Goal: Information Seeking & Learning: Learn about a topic

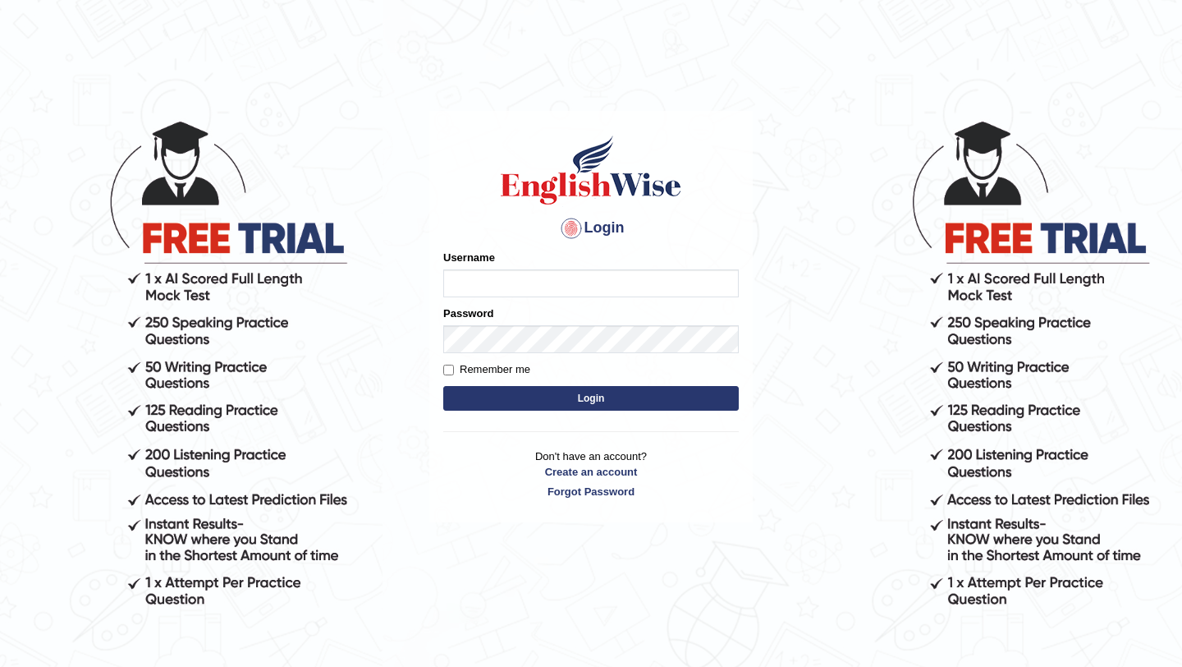
type input "Arjun12"
click at [625, 398] on button "Login" at bounding box center [591, 398] width 296 height 25
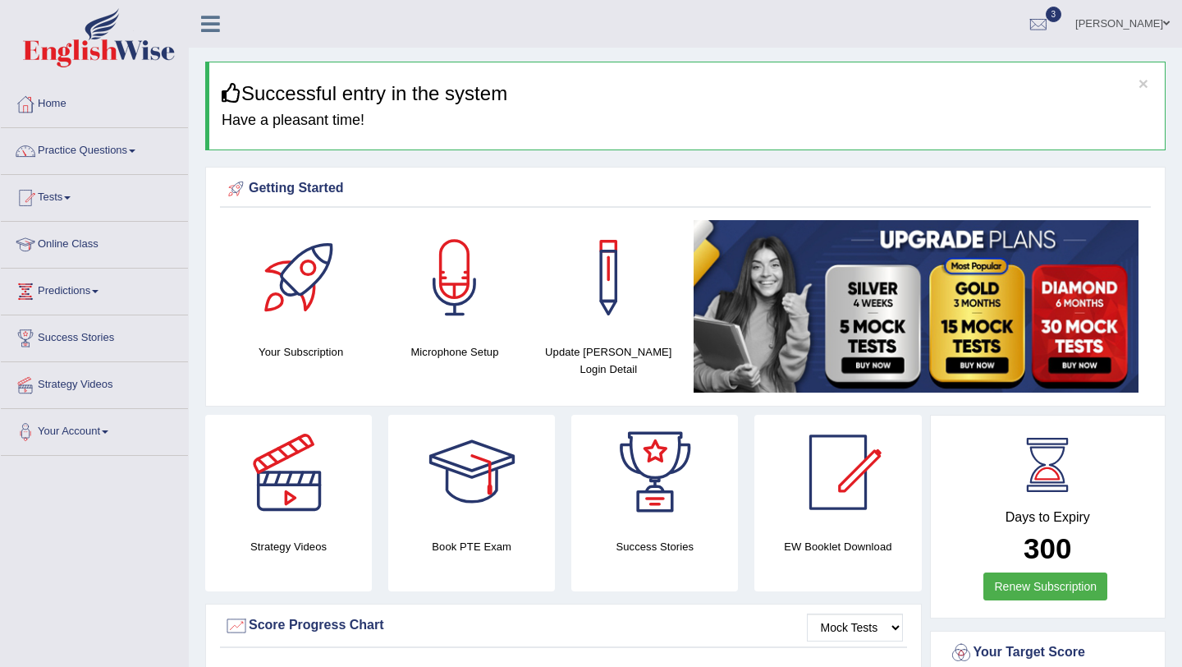
click at [123, 149] on link "Practice Questions" at bounding box center [94, 148] width 187 height 41
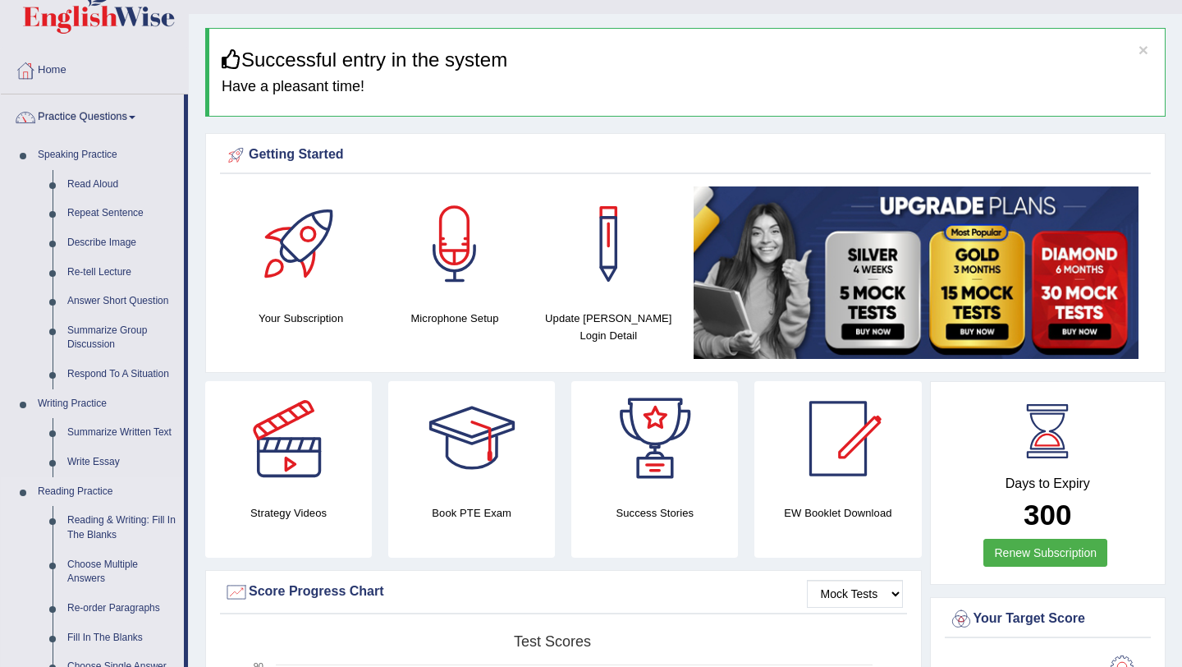
scroll to position [39, 0]
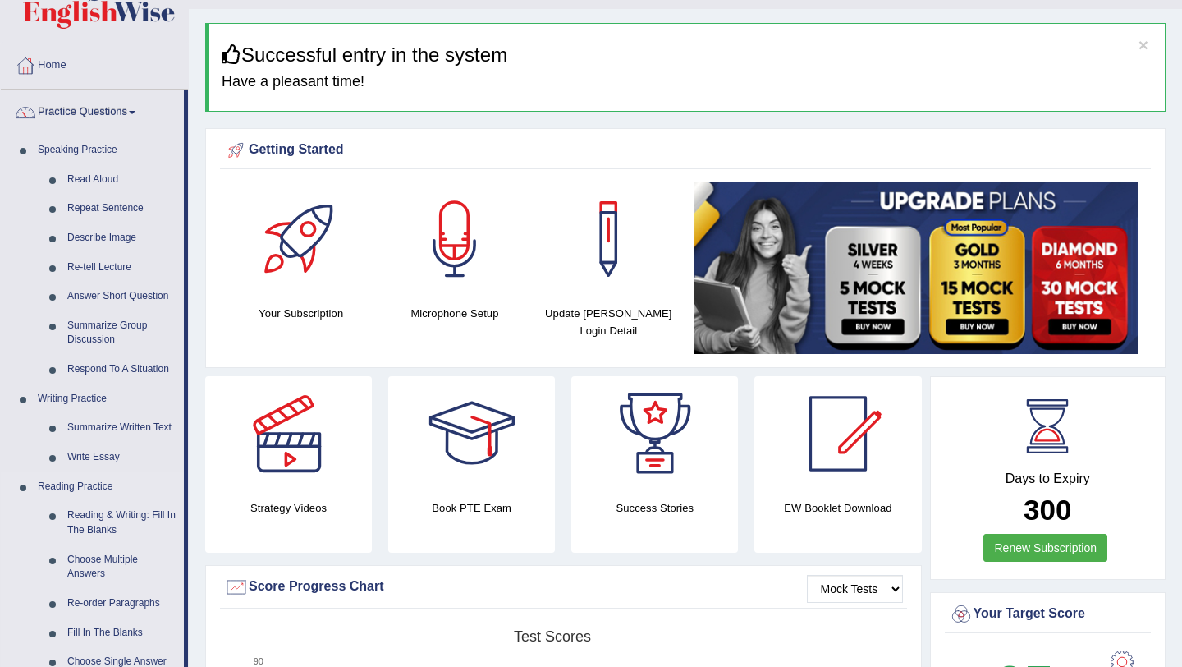
click at [127, 524] on link "Reading & Writing: Fill In The Blanks" at bounding box center [122, 523] width 124 height 44
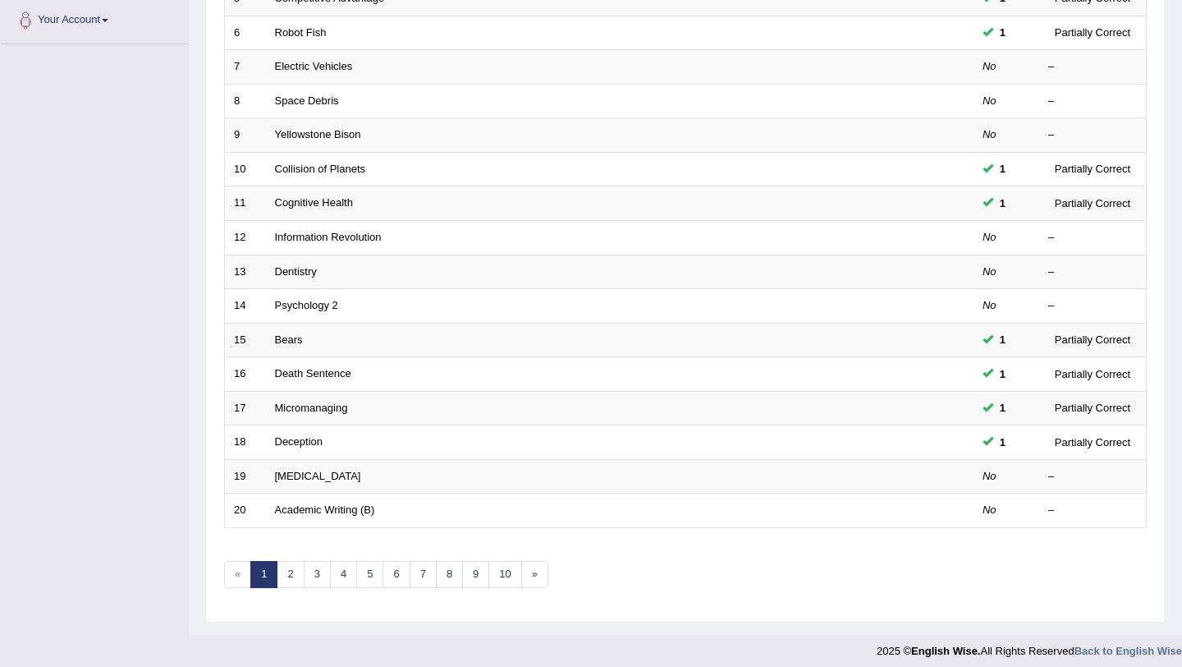
scroll to position [420, 0]
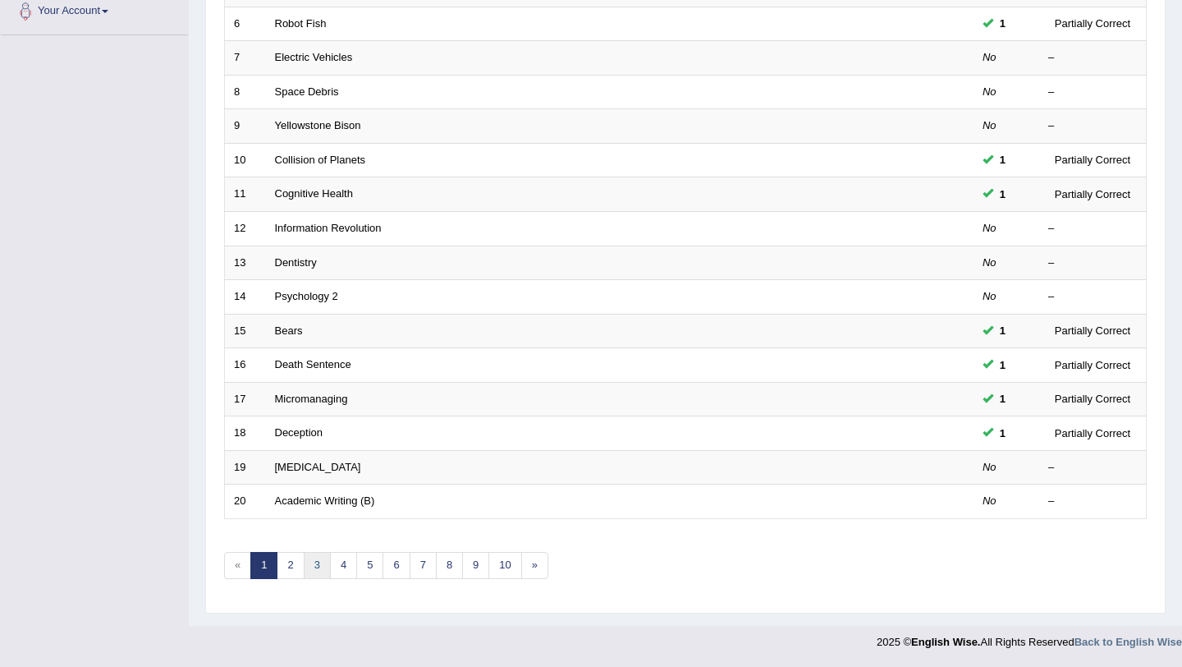
click at [320, 569] on link "3" at bounding box center [317, 565] width 27 height 27
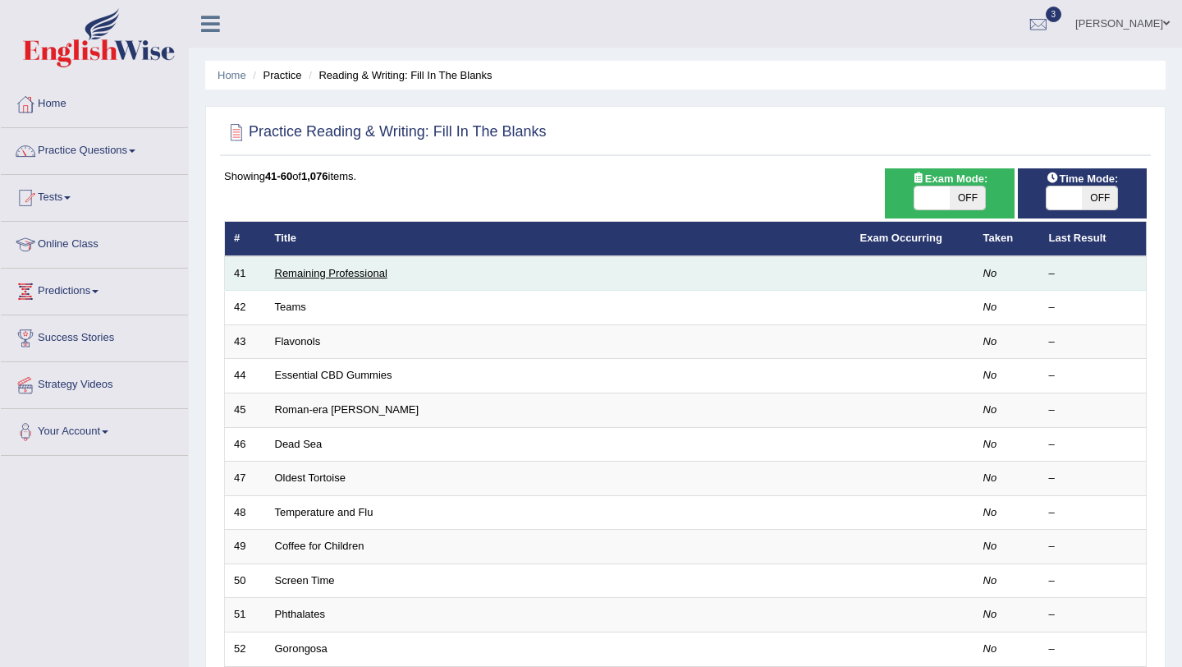
click at [310, 267] on link "Remaining Professional" at bounding box center [331, 273] width 112 height 12
